Goal: Information Seeking & Learning: Find specific fact

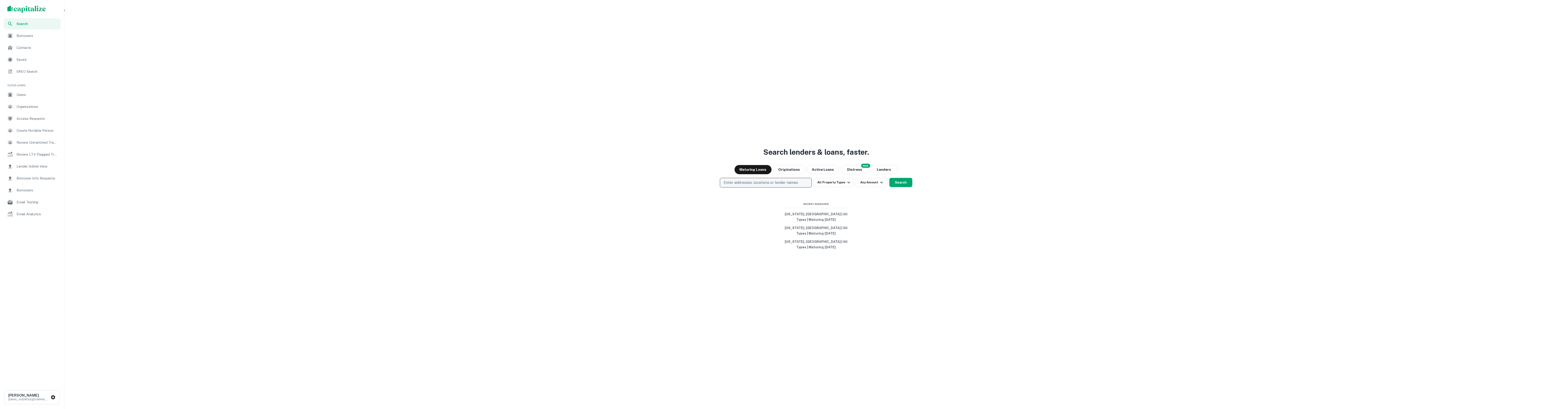
click at [754, 183] on p "Enter addresses, locations or lender names" at bounding box center [761, 183] width 74 height 5
type input "****"
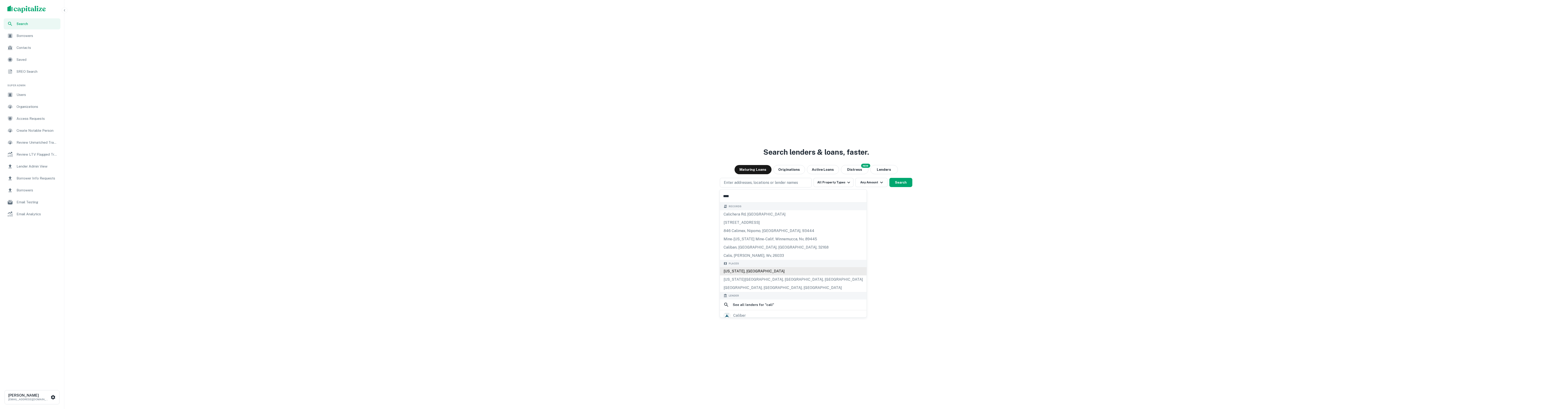
click at [754, 272] on div "California, USA" at bounding box center [793, 271] width 147 height 9
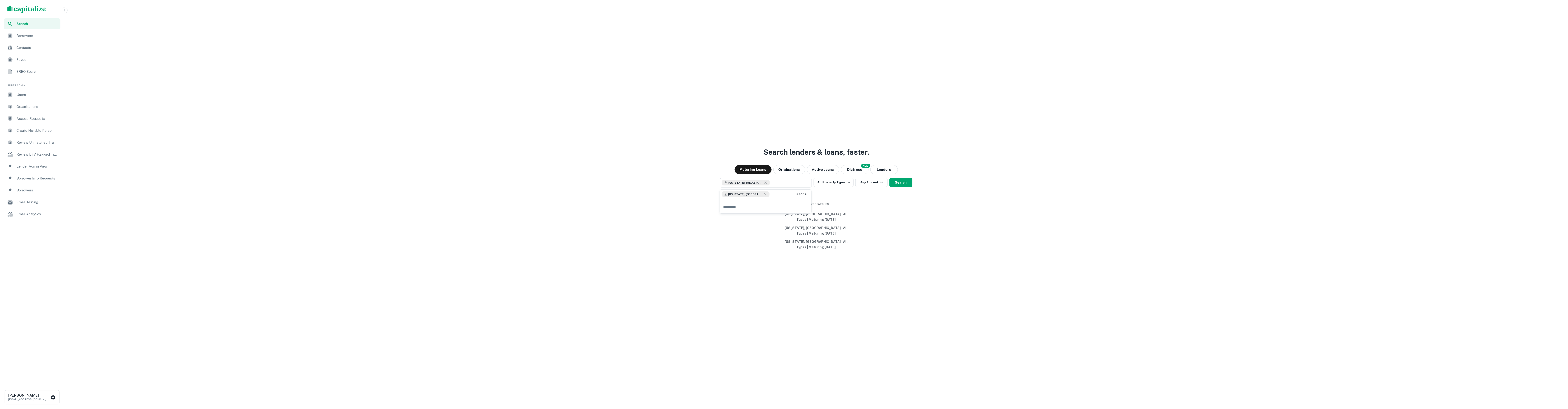
click at [894, 195] on div "Search lenders & loans, faster. Maturing Loans Originations Active Loans NEW Di…" at bounding box center [816, 215] width 1500 height 409
click at [840, 184] on button "All Property Types" at bounding box center [834, 182] width 40 height 9
click at [864, 184] on div at bounding box center [784, 204] width 1568 height 409
click at [869, 182] on div "Property Types All Property Types Multifamily Retail Storefront Auto Shop Bar S…" at bounding box center [784, 204] width 1568 height 409
click at [869, 183] on button "Any Amount" at bounding box center [871, 182] width 32 height 9
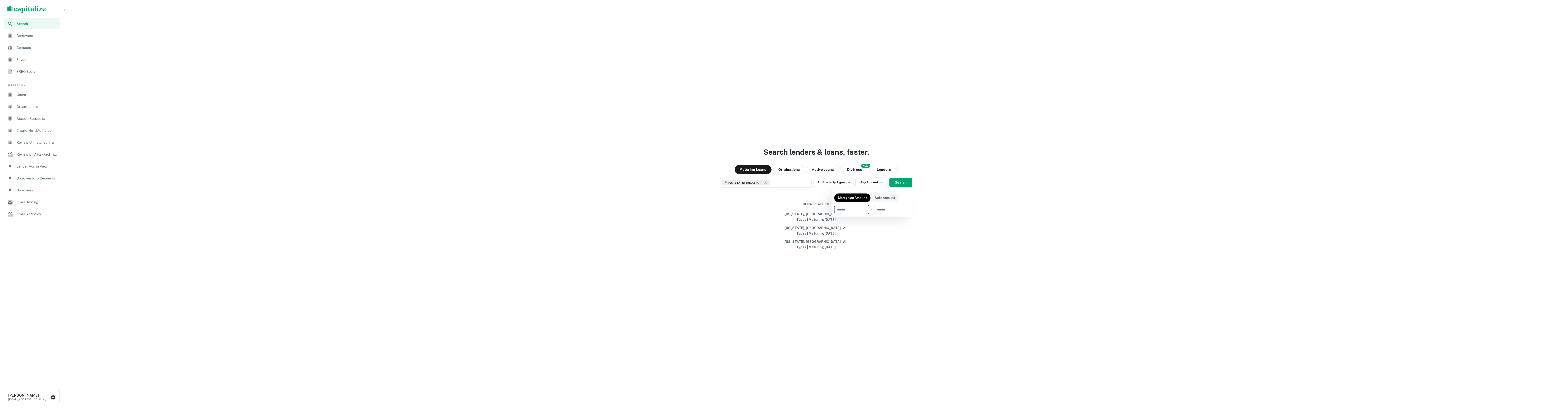
type input "*"
type input "*******"
drag, startPoint x: 887, startPoint y: 237, endPoint x: 887, endPoint y: 232, distance: 5.0
click at [887, 237] on div at bounding box center [784, 204] width 1568 height 409
click at [900, 182] on button "Search" at bounding box center [901, 182] width 23 height 9
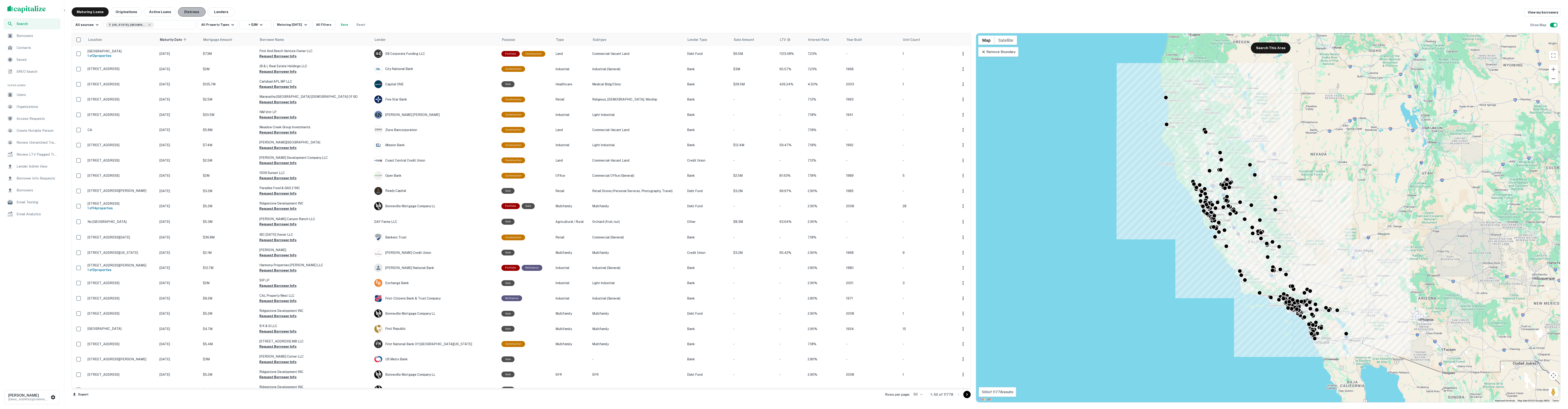
drag, startPoint x: 188, startPoint y: 9, endPoint x: 189, endPoint y: 15, distance: 6.1
click at [188, 9] on button "Distress" at bounding box center [191, 12] width 27 height 9
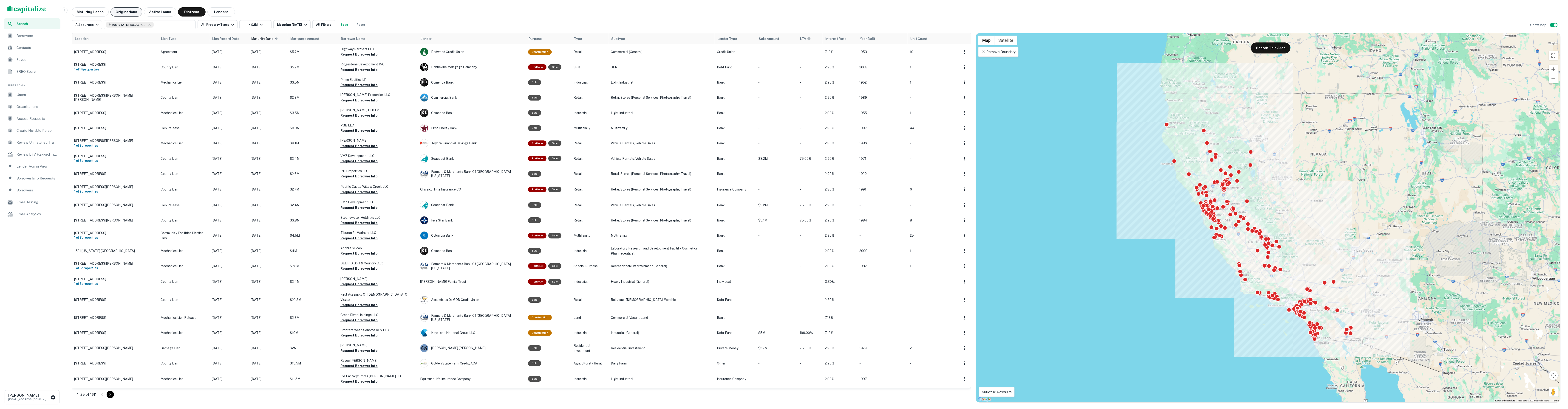
click at [128, 13] on button "Originations" at bounding box center [127, 12] width 32 height 9
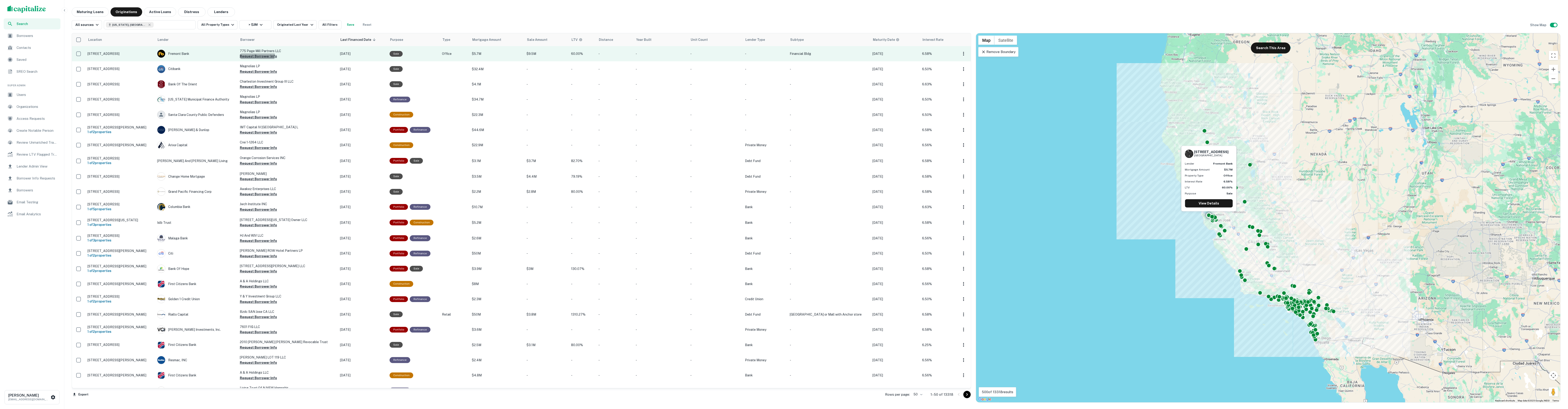
drag, startPoint x: 266, startPoint y: 54, endPoint x: 259, endPoint y: 56, distance: 7.3
click at [266, 54] on button "Request Borrower Info" at bounding box center [258, 56] width 37 height 5
click at [214, 55] on div "Fremont Bank" at bounding box center [196, 54] width 78 height 9
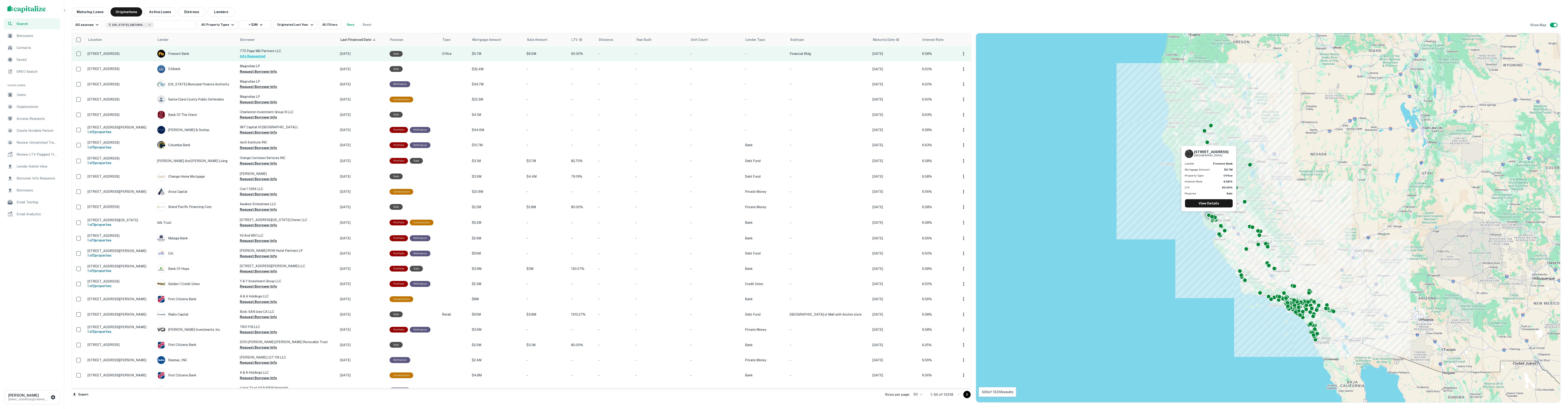
click at [153, 54] on p "[STREET_ADDRESS]" at bounding box center [120, 54] width 65 height 4
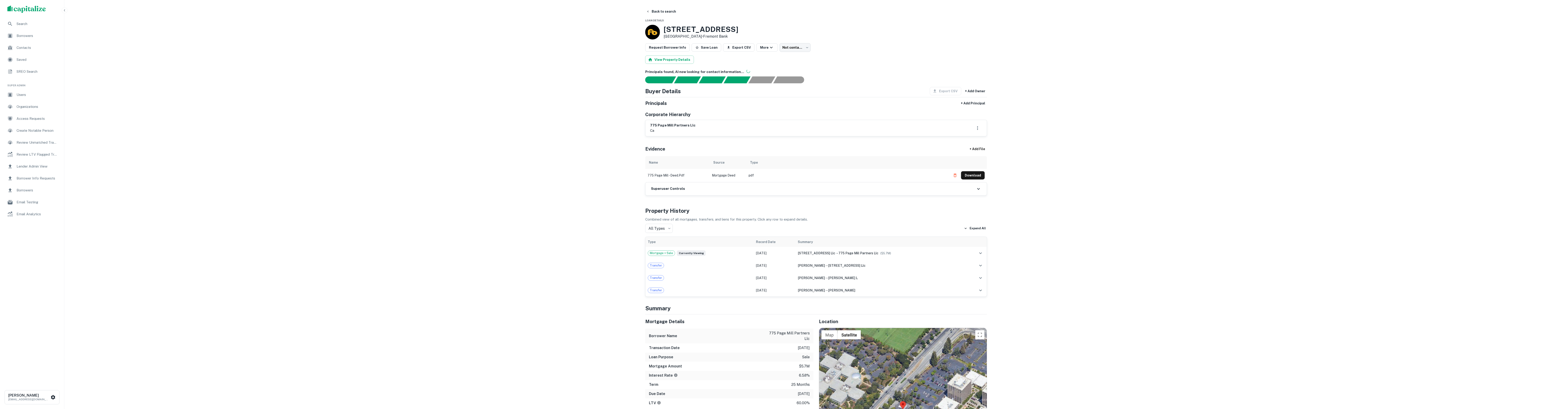
drag, startPoint x: 614, startPoint y: 141, endPoint x: 609, endPoint y: 142, distance: 5.1
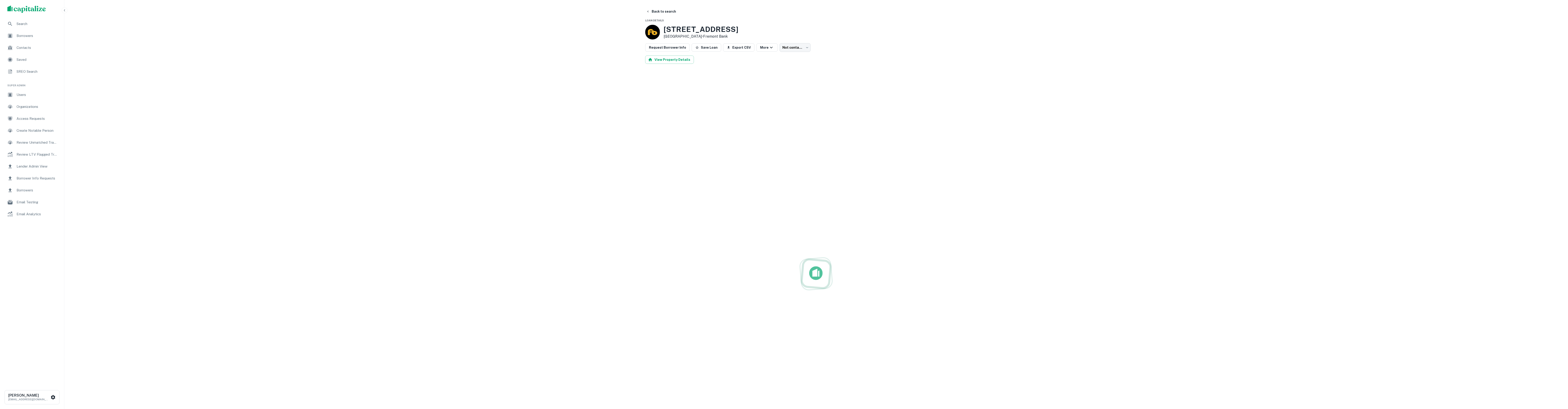
scroll to position [1, 0]
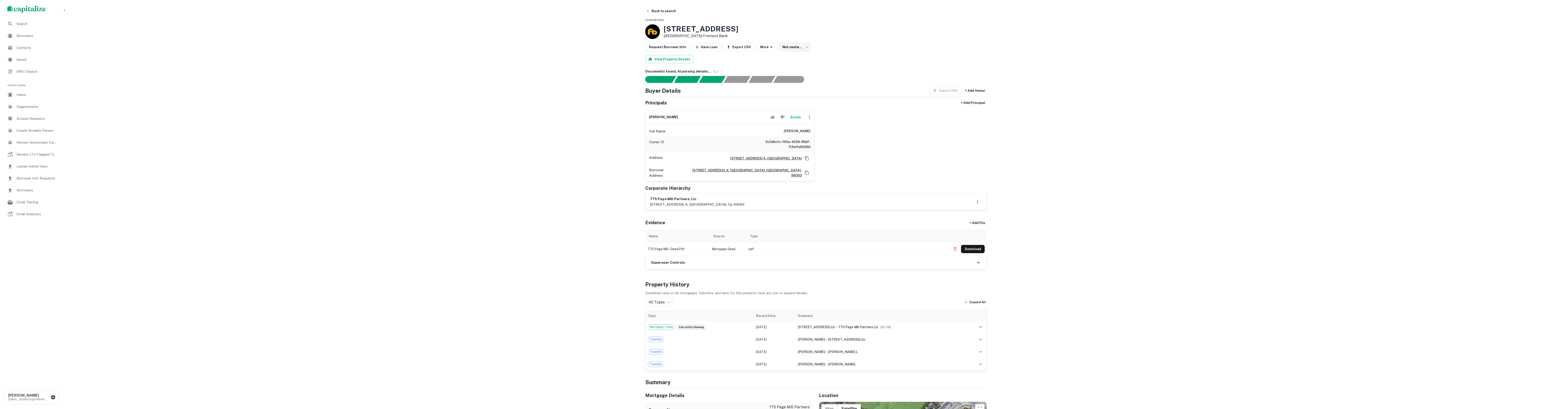
click at [799, 122] on button "Enrich" at bounding box center [796, 117] width 15 height 9
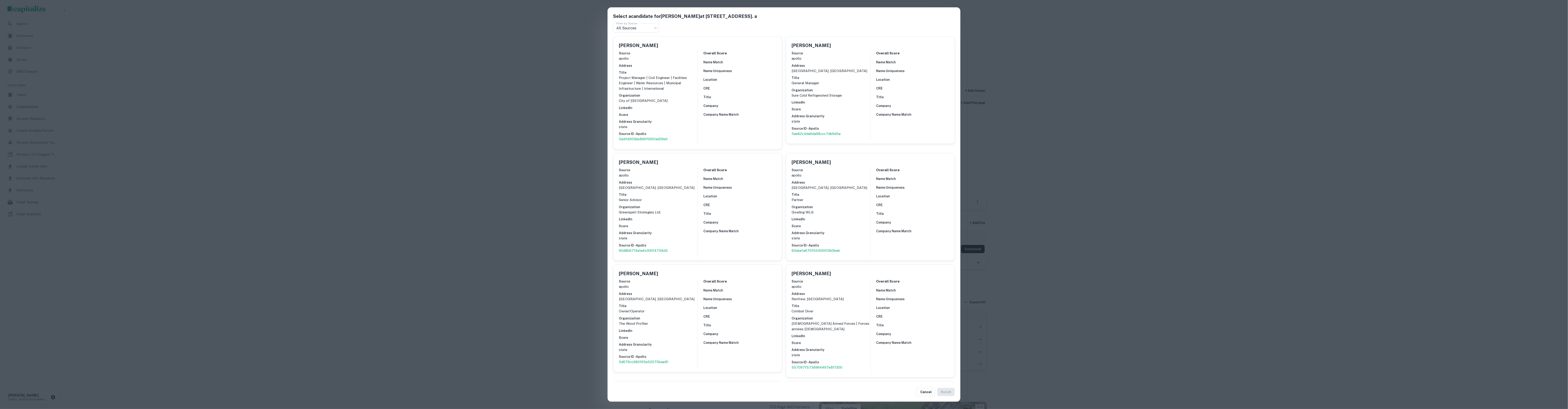
click at [559, 113] on div "Select a candidate for [PERSON_NAME] at [STREET_ADDRESS]. a Filter by Source Al…" at bounding box center [784, 204] width 1568 height 409
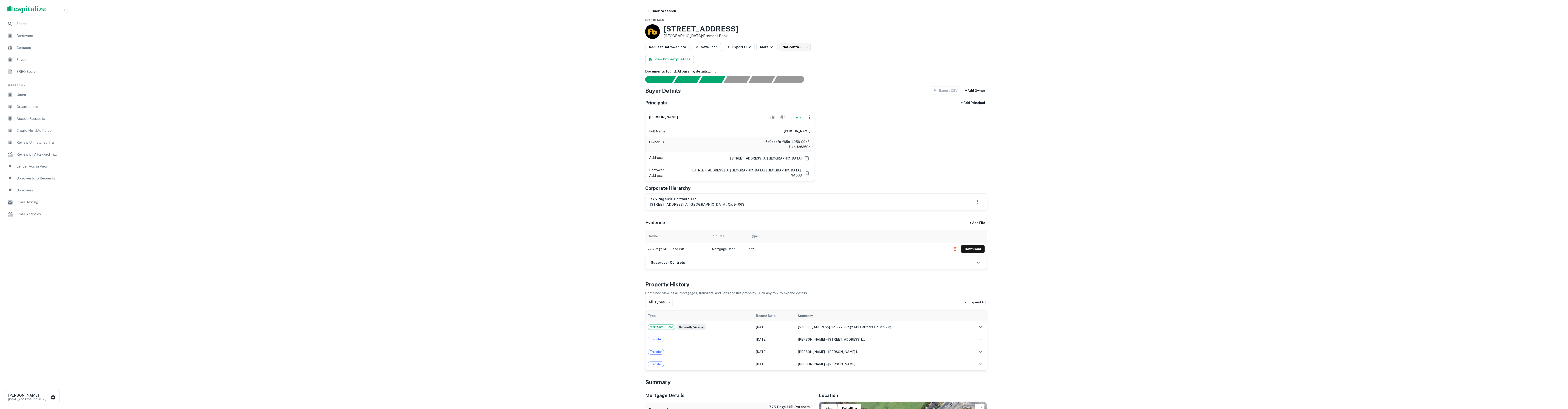
drag, startPoint x: 782, startPoint y: 136, endPoint x: 810, endPoint y: 135, distance: 28.0
click at [810, 135] on div "Full Name david c. brett" at bounding box center [729, 131] width 169 height 11
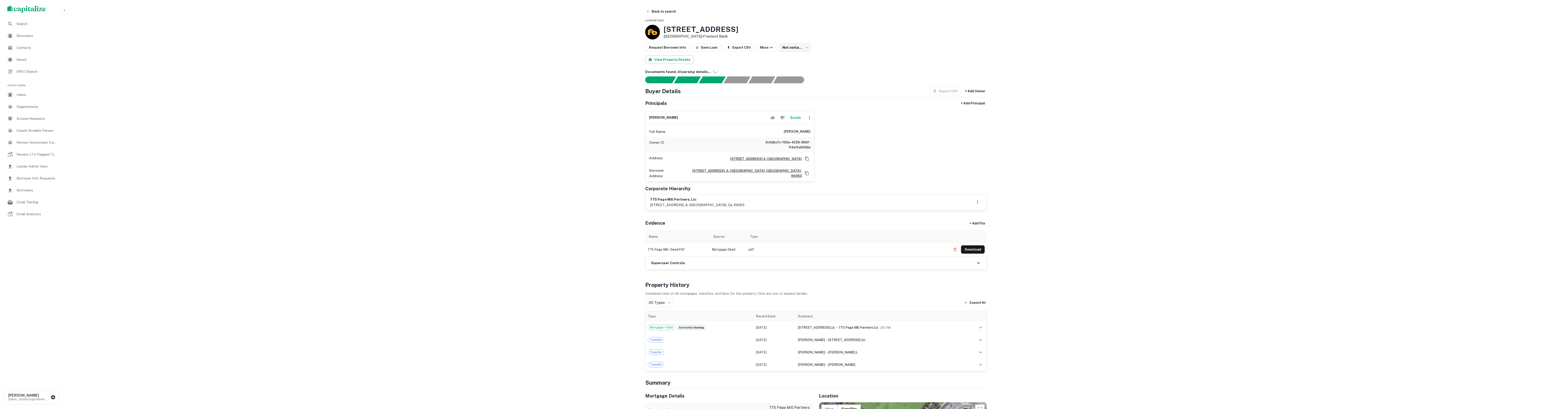
click at [791, 122] on button "Enrich" at bounding box center [796, 117] width 15 height 9
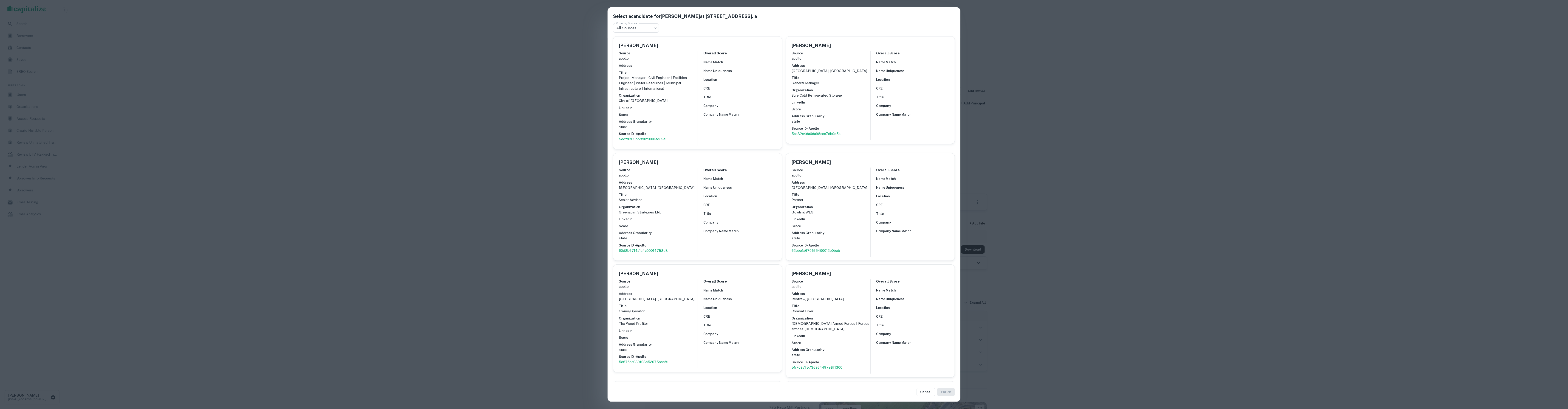
click at [578, 95] on div "Select a candidate for DAVID C. BRETT at 1711 e. bayshore rd., ste. a Filter by…" at bounding box center [784, 204] width 1568 height 409
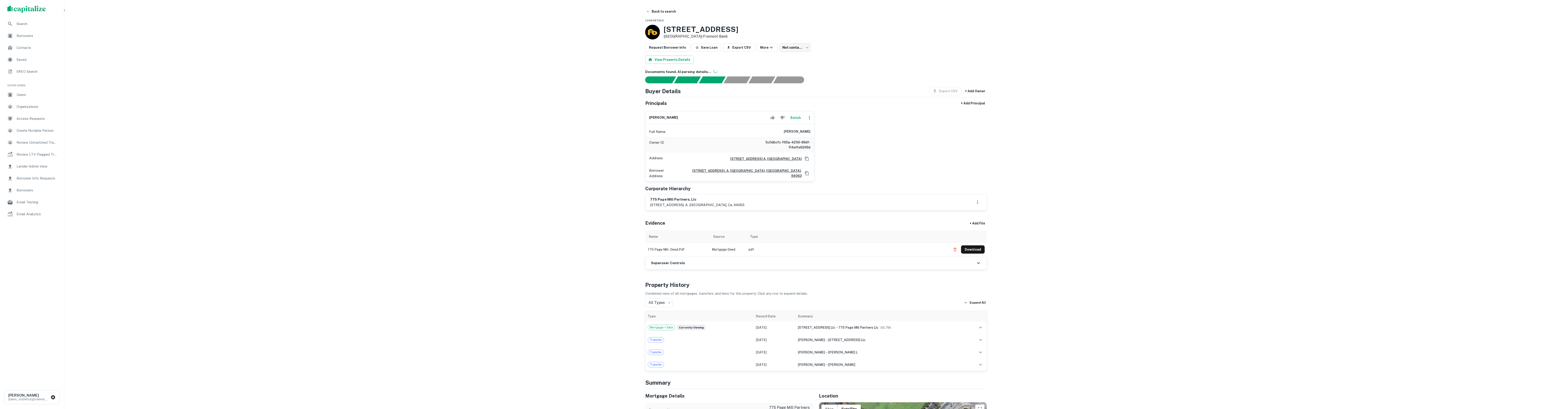
scroll to position [0, 0]
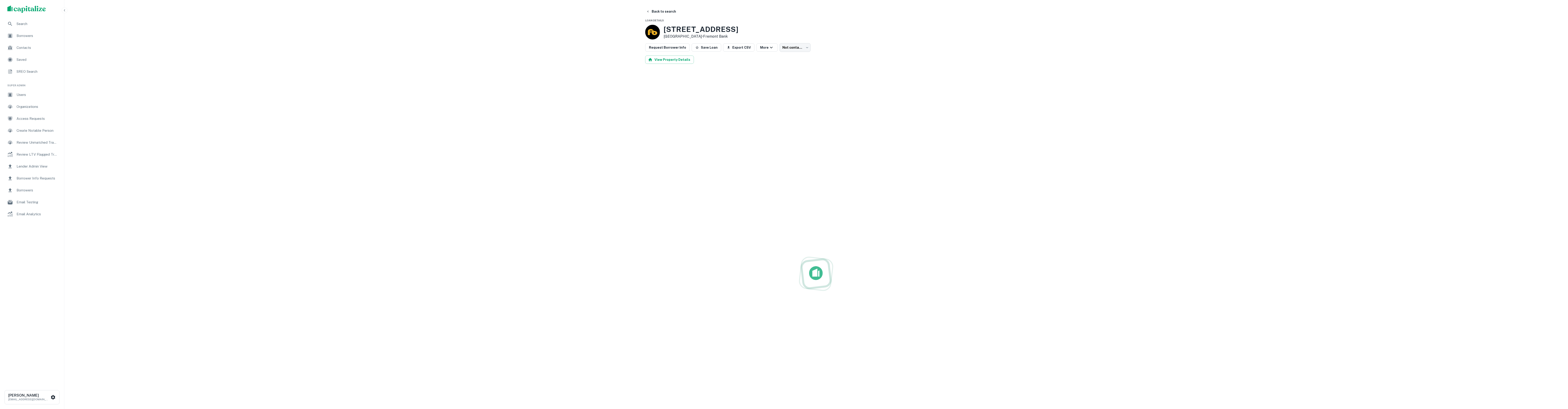
scroll to position [0, 0]
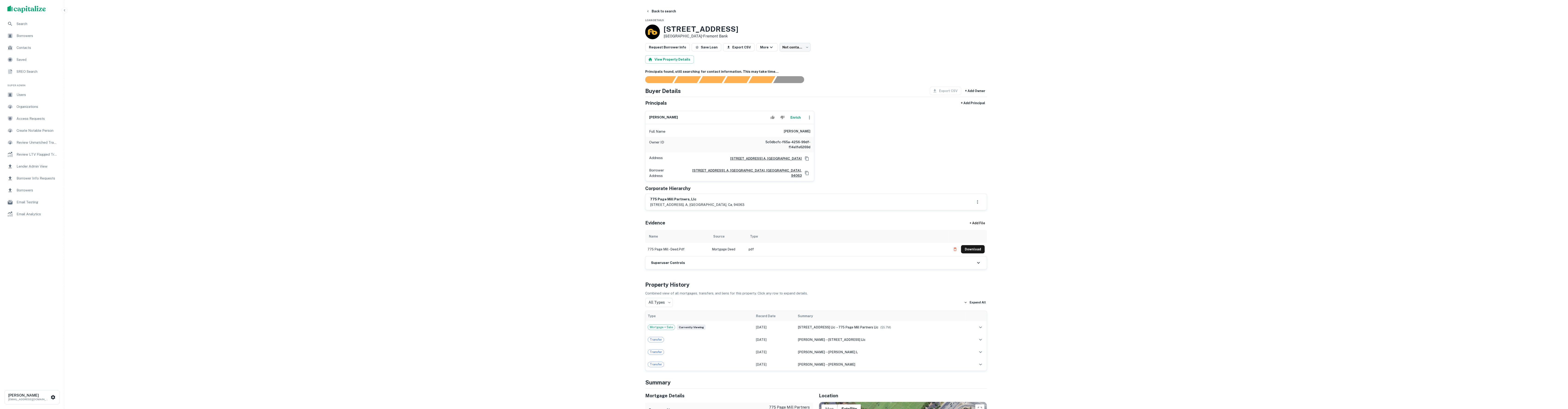
click at [793, 121] on button "Enrich" at bounding box center [796, 117] width 15 height 9
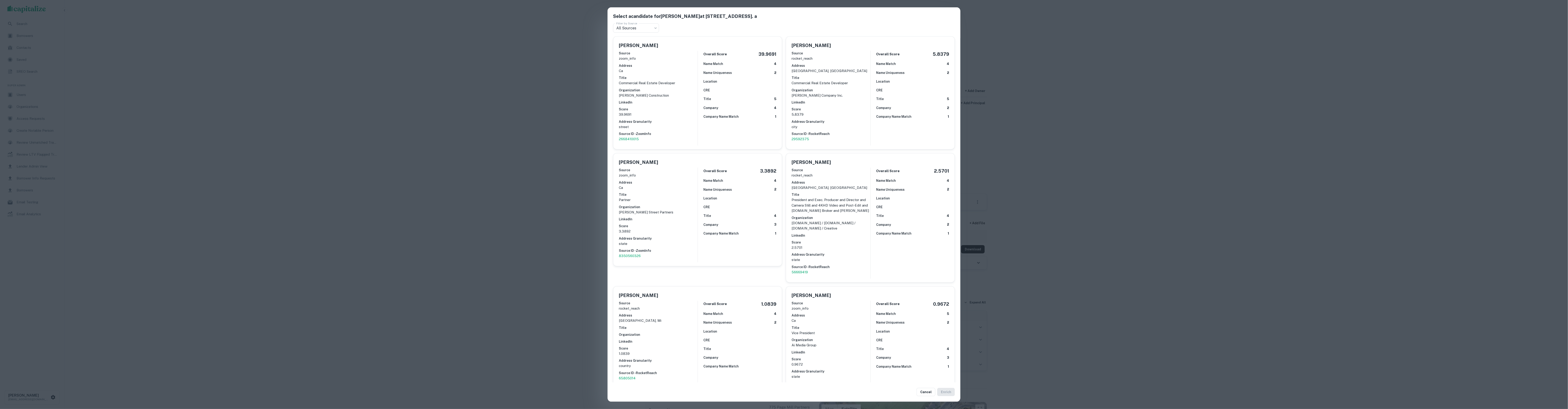
click at [527, 99] on div "Select a candidate for [PERSON_NAME] at [STREET_ADDRESS]. a Filter by Source Al…" at bounding box center [784, 204] width 1568 height 409
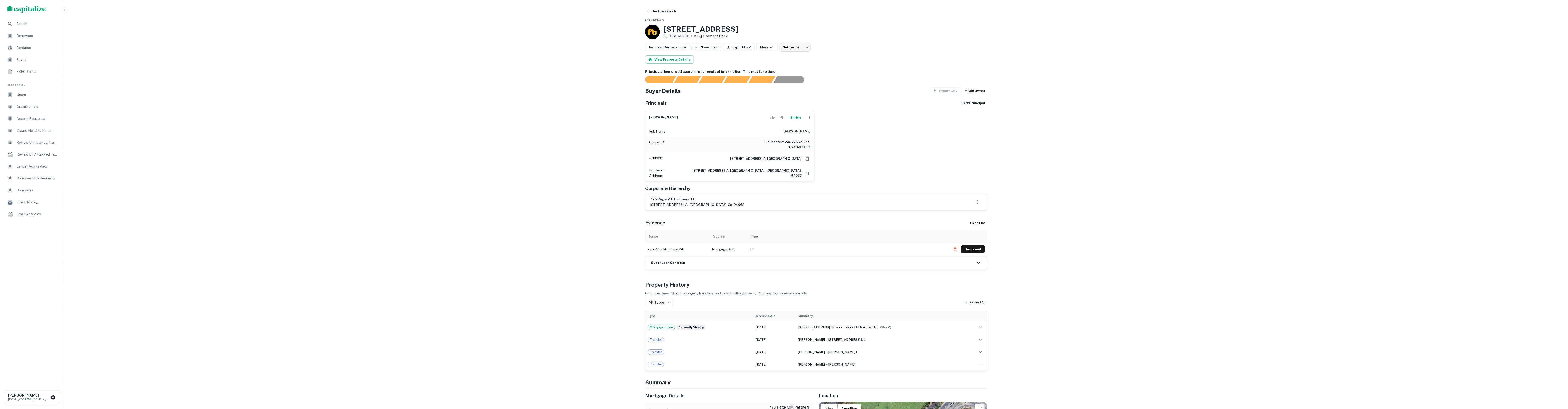
scroll to position [1, 0]
click at [807, 160] on icon "Copy Address" at bounding box center [807, 158] width 5 height 5
click at [795, 117] on button "Enrich" at bounding box center [796, 117] width 15 height 9
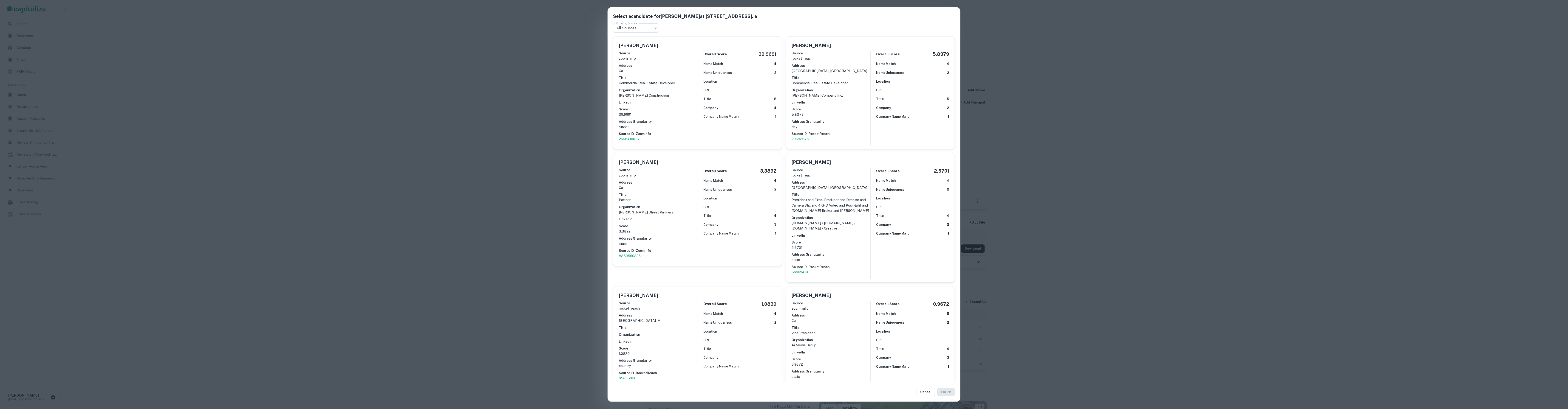
click at [633, 133] on h6 "Source ID - ZoomInfo" at bounding box center [658, 134] width 79 height 5
click at [633, 137] on p "2668410015" at bounding box center [658, 139] width 79 height 5
click at [947, 392] on button "Enrich" at bounding box center [946, 393] width 18 height 9
click at [741, 125] on div "Overall Score 39.9691 Name Match 4 Name Uniqueness 2 Location CRE Title 5 Compa…" at bounding box center [737, 99] width 79 height 95
click at [944, 390] on button "Enrich" at bounding box center [946, 393] width 18 height 9
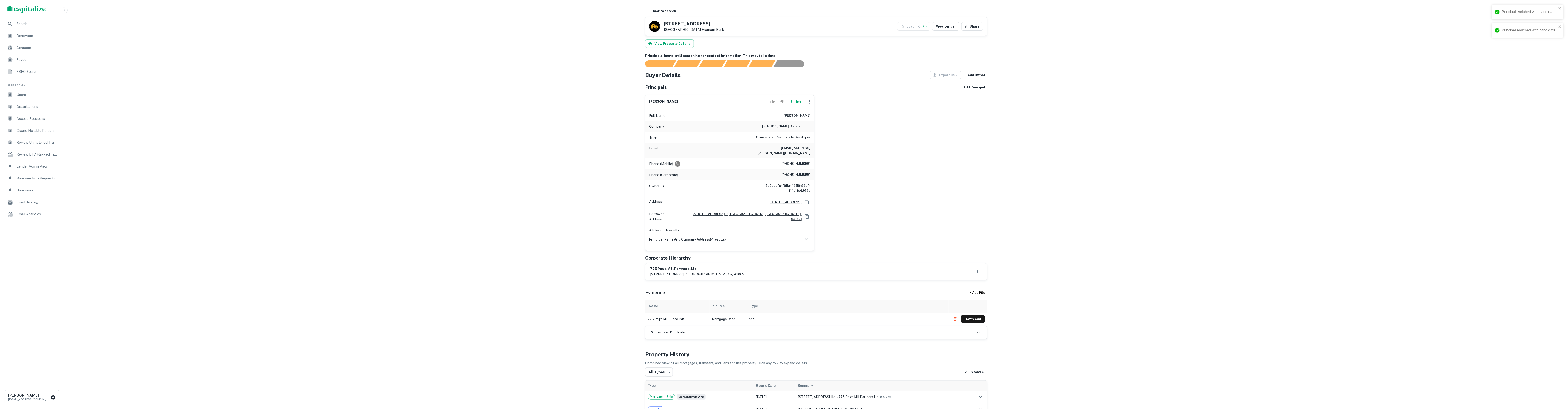
scroll to position [75, 0]
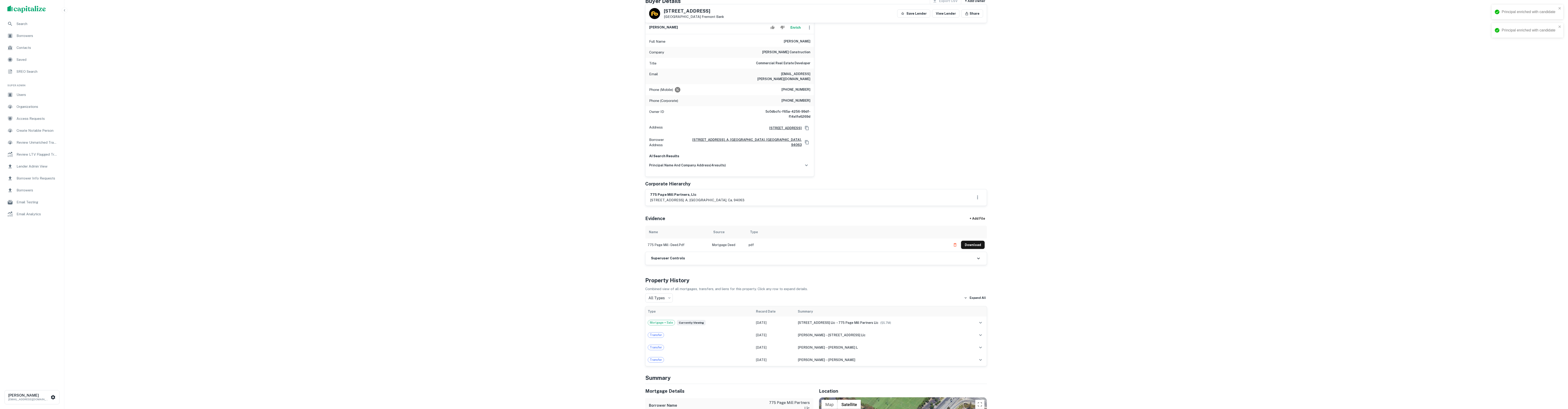
click at [736, 259] on div "Superuser Controls" at bounding box center [816, 258] width 341 height 13
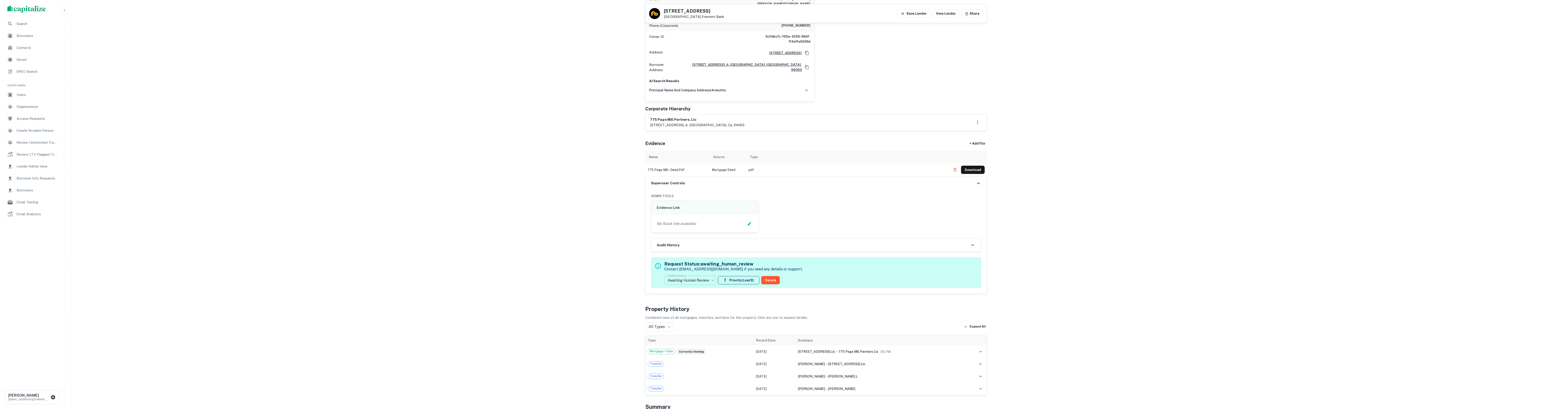
scroll to position [150, 0]
click at [705, 259] on body "Principal enriched with candidate Principal enriched with candidate Search Borr…" at bounding box center [784, 55] width 1568 height 409
click at [726, 342] on li "Mark as Fulfilled (Admin)" at bounding box center [692, 342] width 87 height 9
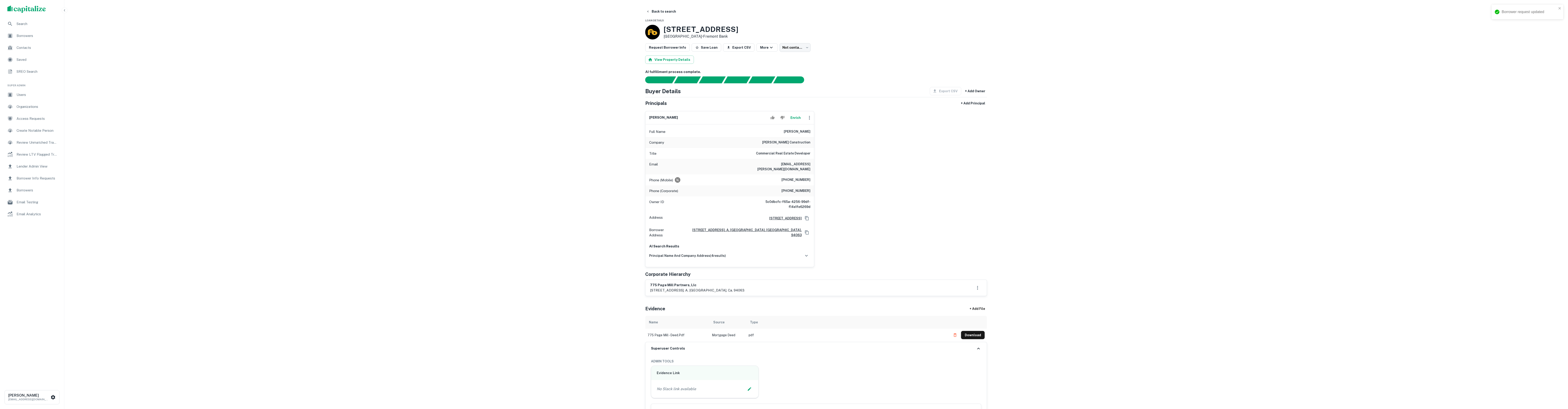
scroll to position [0, 0]
click at [667, 12] on button "Back to search" at bounding box center [661, 12] width 33 height 9
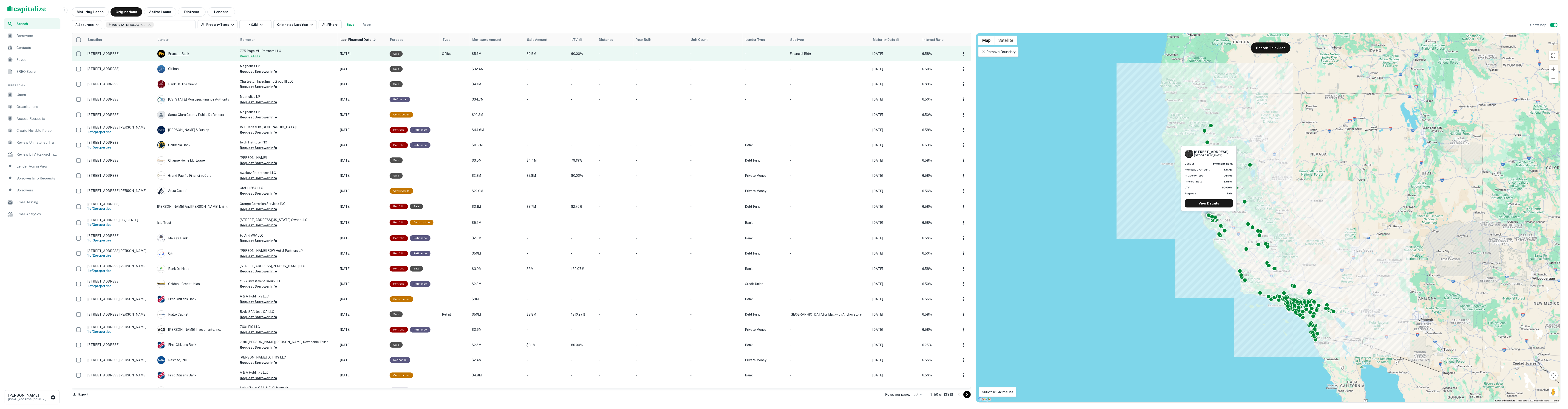
click at [233, 56] on div "Fremont Bank" at bounding box center [196, 54] width 78 height 9
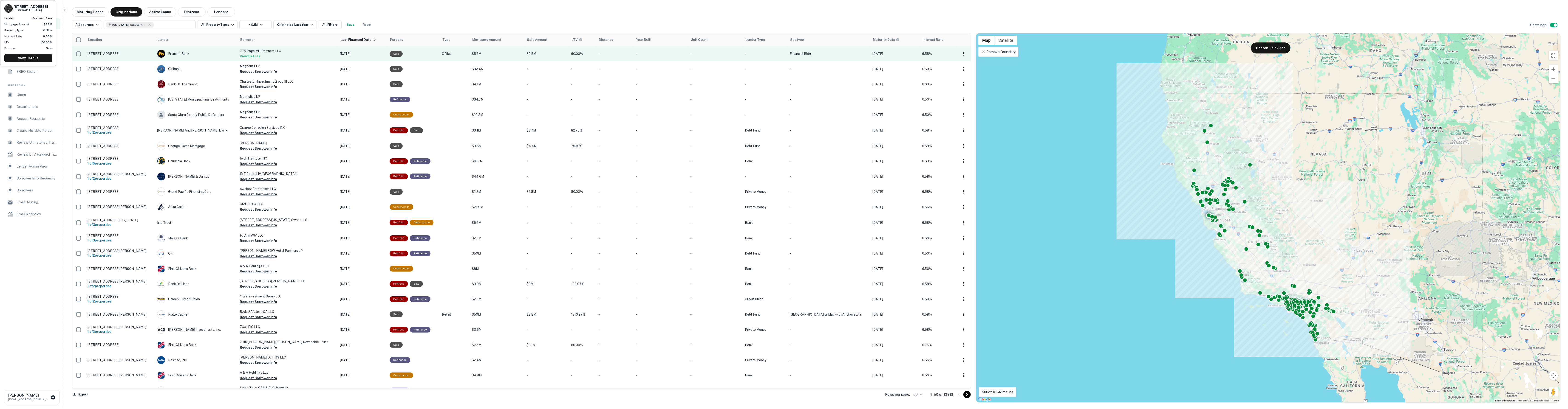
click at [153, 55] on p "[STREET_ADDRESS]" at bounding box center [120, 54] width 65 height 4
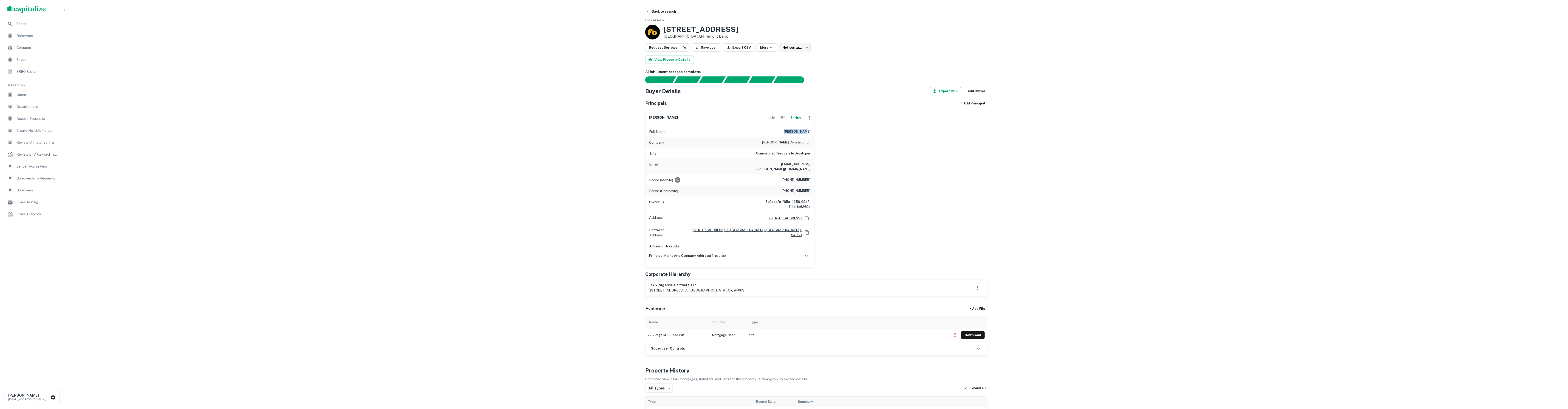
drag, startPoint x: 802, startPoint y: 138, endPoint x: 816, endPoint y: 138, distance: 14.0
click at [816, 138] on div "[PERSON_NAME] Full Name [PERSON_NAME] Company [PERSON_NAME] construction Title …" at bounding box center [814, 187] width 346 height 160
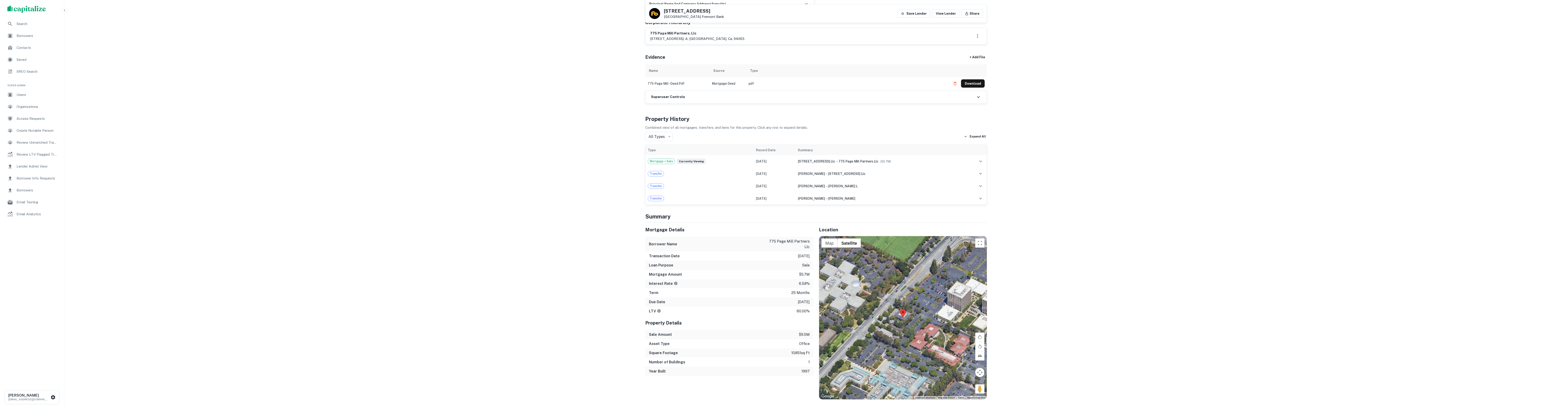
scroll to position [238, 0]
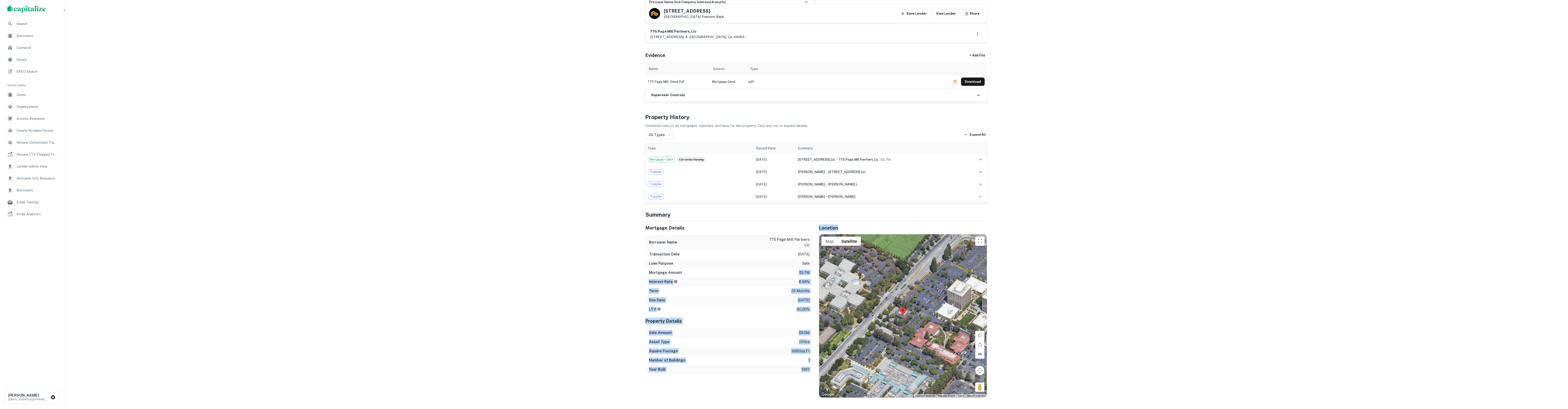
drag, startPoint x: 799, startPoint y: 280, endPoint x: 813, endPoint y: 281, distance: 14.0
click at [813, 281] on div "Mortgage Details Borrower Name 775 page mill partners llc Transaction Date [DAT…" at bounding box center [813, 309] width 348 height 177
click at [800, 276] on p "$5.7m" at bounding box center [805, 273] width 11 height 5
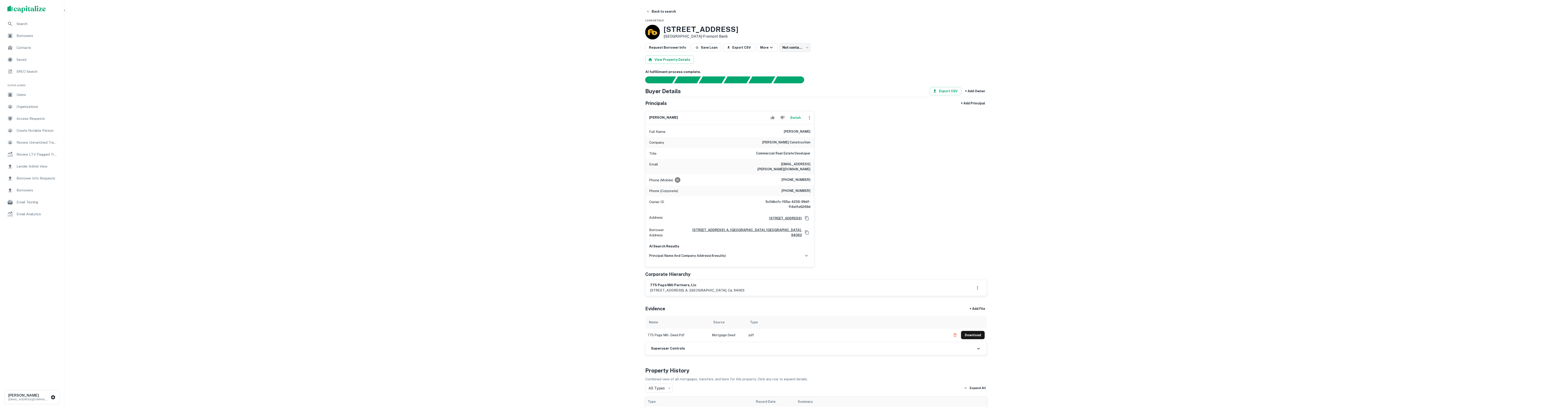
scroll to position [0, 0]
click at [724, 256] on div "principal name and company address ( 4 results)" at bounding box center [729, 256] width 161 height 10
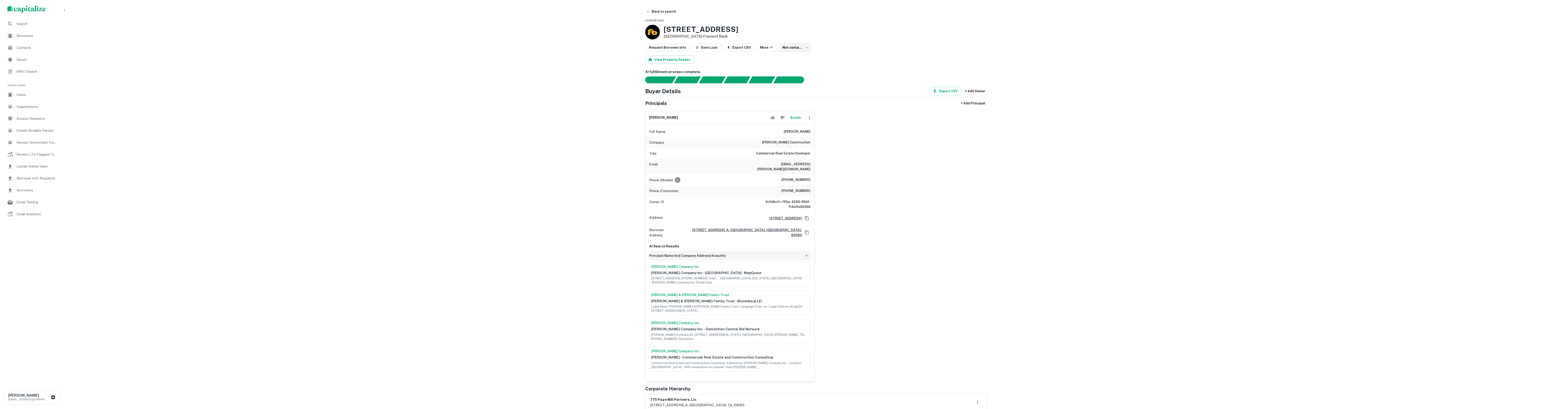
click at [722, 252] on div "principal name and company address ( 4 results)" at bounding box center [729, 256] width 161 height 10
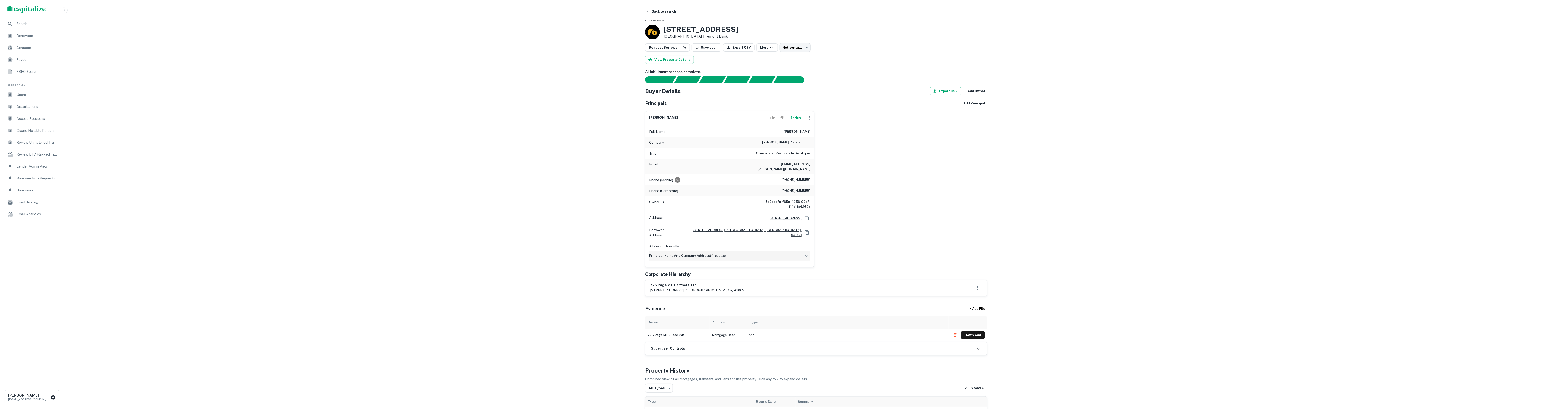
click at [702, 253] on h6 "principal name and company address ( 4 results)" at bounding box center [687, 256] width 77 height 5
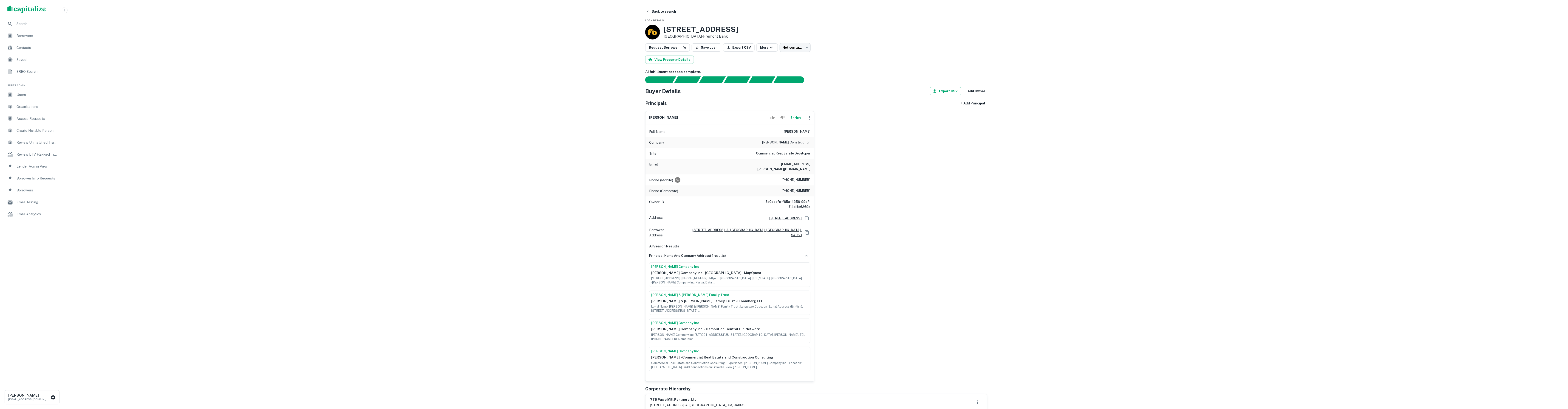
click at [655, 12] on button "Back to search" at bounding box center [661, 12] width 33 height 9
